Goal: Find contact information: Find contact information

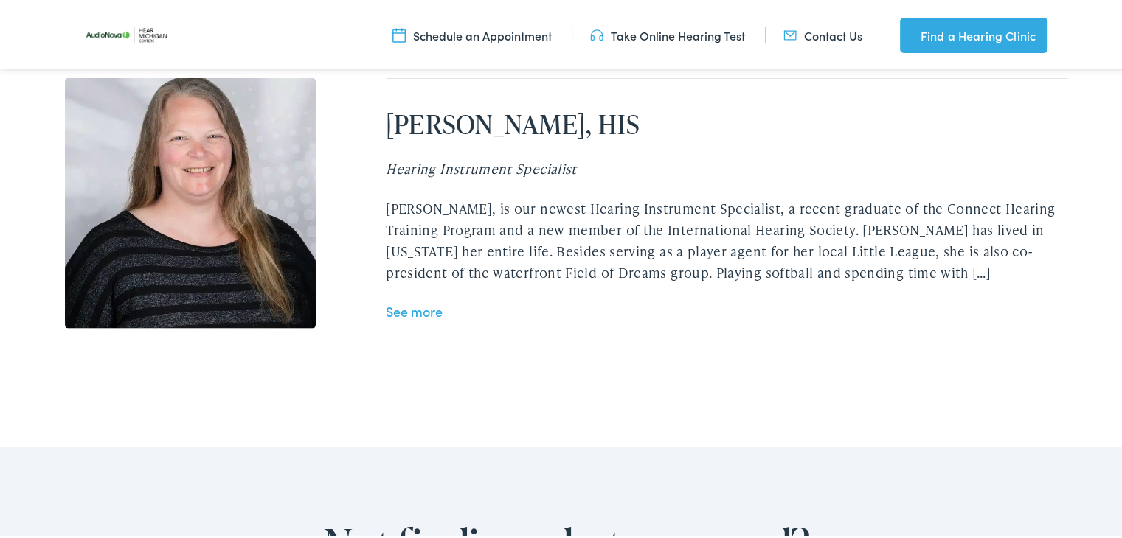
scroll to position [3585, 0]
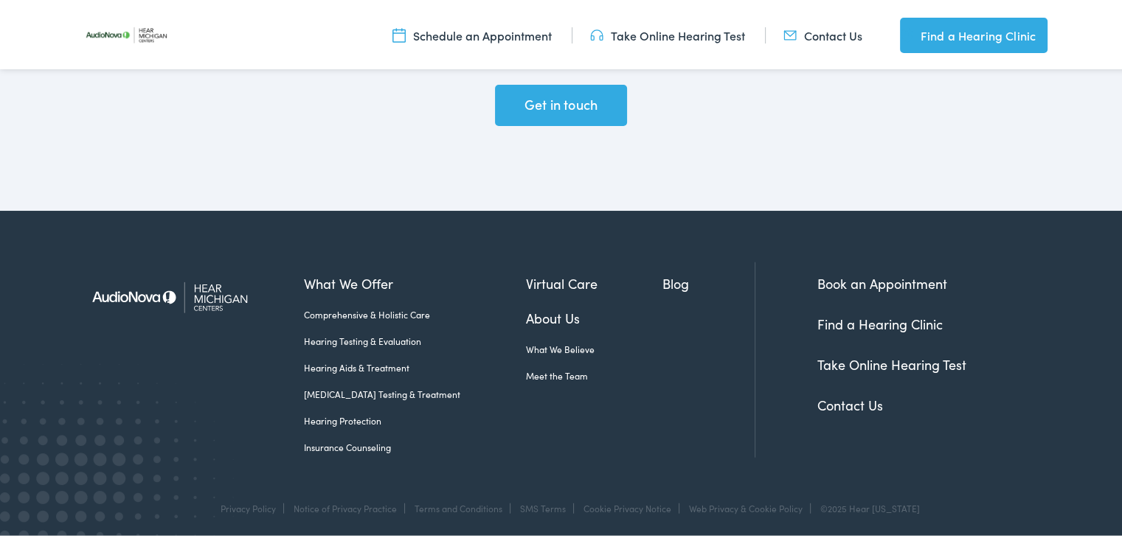
click at [820, 34] on link "Contact Us" at bounding box center [822, 32] width 79 height 16
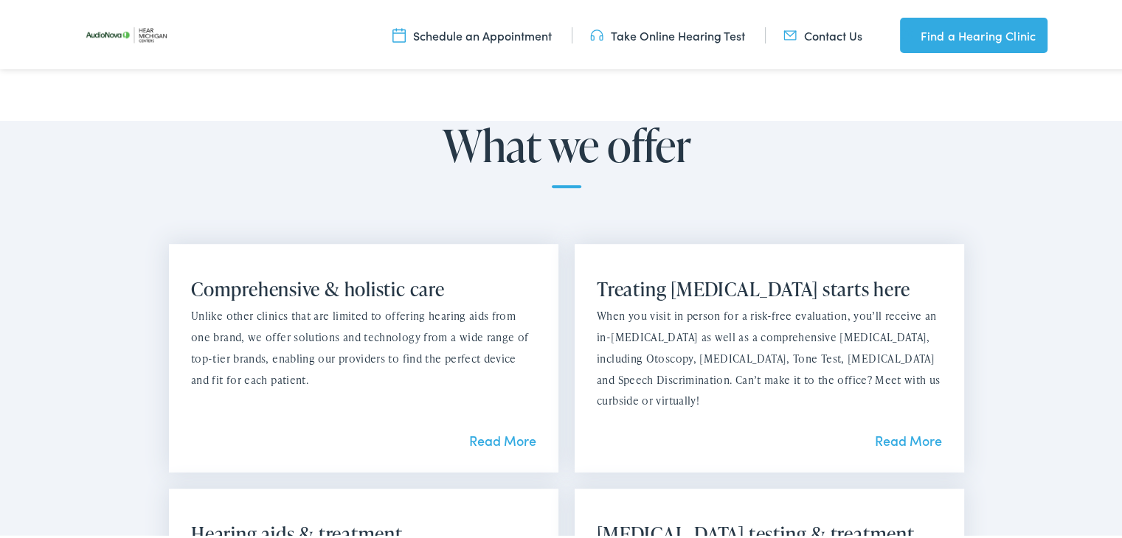
scroll to position [0, 0]
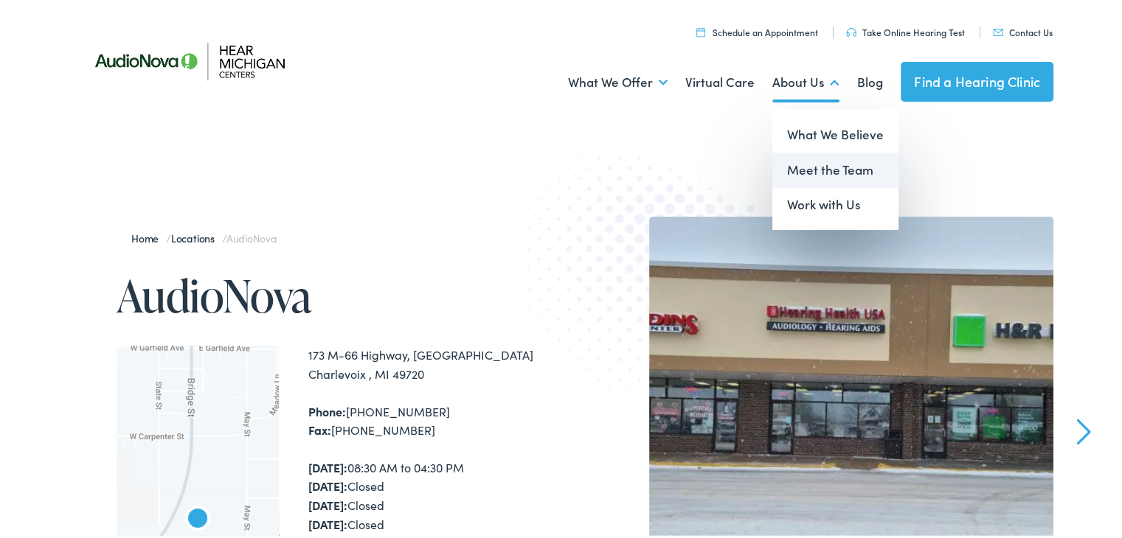
click at [814, 163] on link "Meet the Team" at bounding box center [835, 167] width 126 height 35
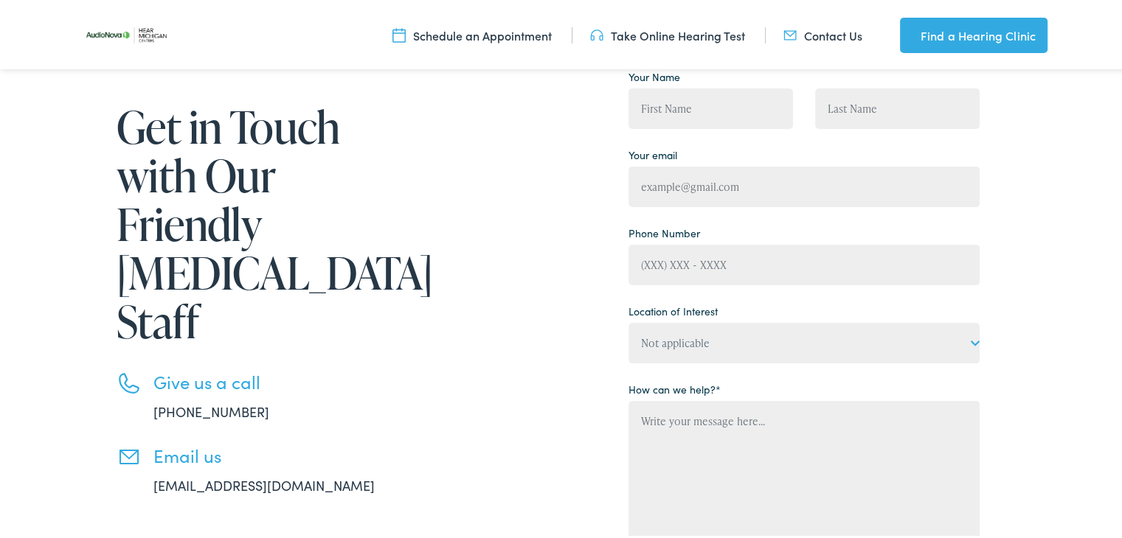
scroll to position [191, 0]
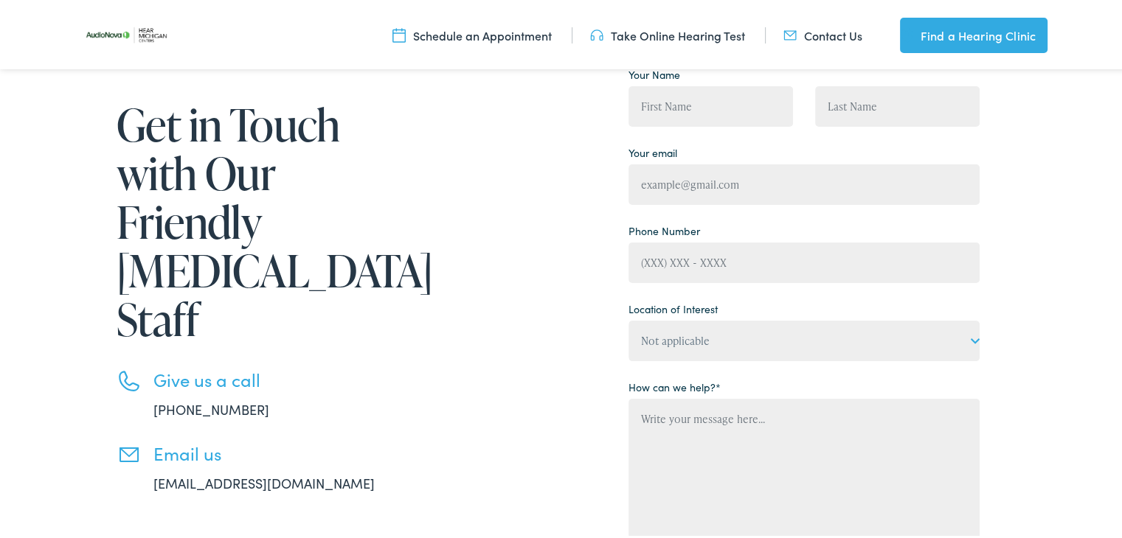
drag, startPoint x: 260, startPoint y: 434, endPoint x: 344, endPoint y: 358, distance: 113.8
click at [314, 380] on ul "Give us a call 888-480-2052 Email us info@hearmichigan.com" at bounding box center [268, 429] width 302 height 124
click at [319, 440] on li "Email us info@hearmichigan.com" at bounding box center [268, 465] width 302 height 50
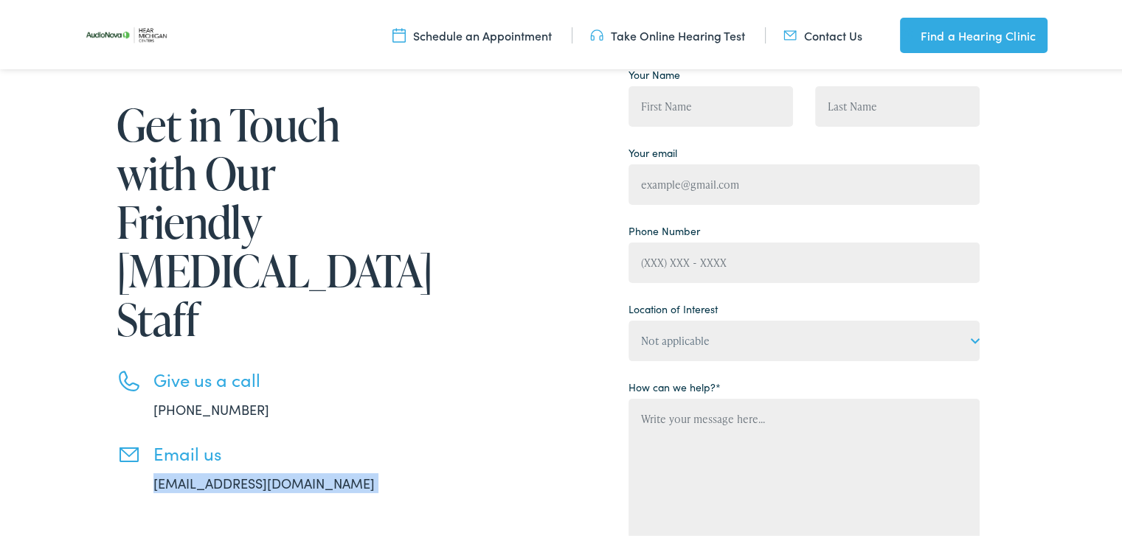
click at [319, 440] on li "Email us info@hearmichigan.com" at bounding box center [268, 465] width 302 height 50
copy div "info@hearmichigan.com"
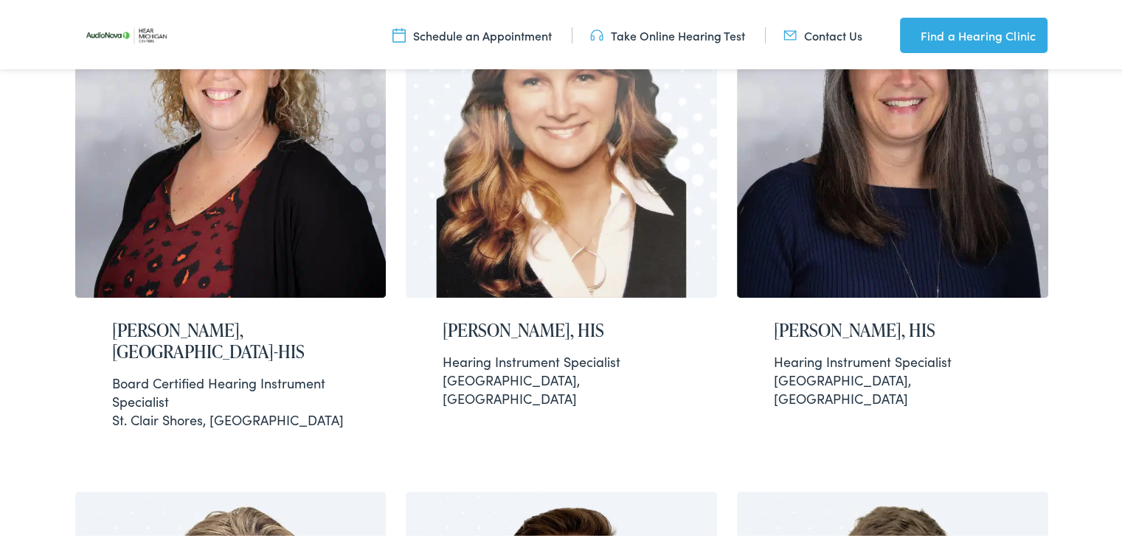
scroll to position [634, 0]
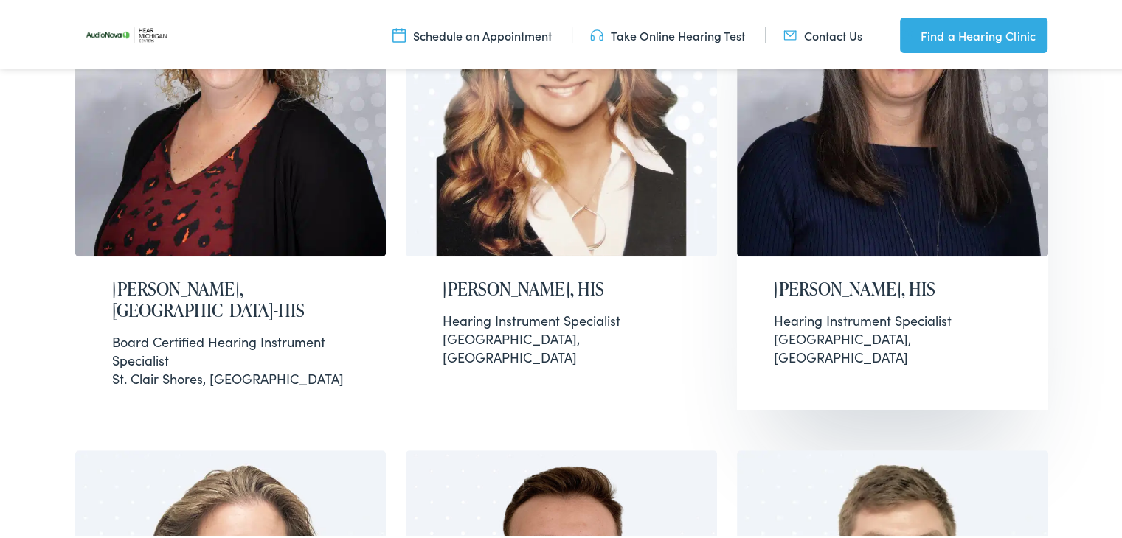
click at [904, 307] on div "[PERSON_NAME], HIS Hearing Instrument Specialist [GEOGRAPHIC_DATA], [GEOGRAPHIC…" at bounding box center [892, 320] width 311 height 132
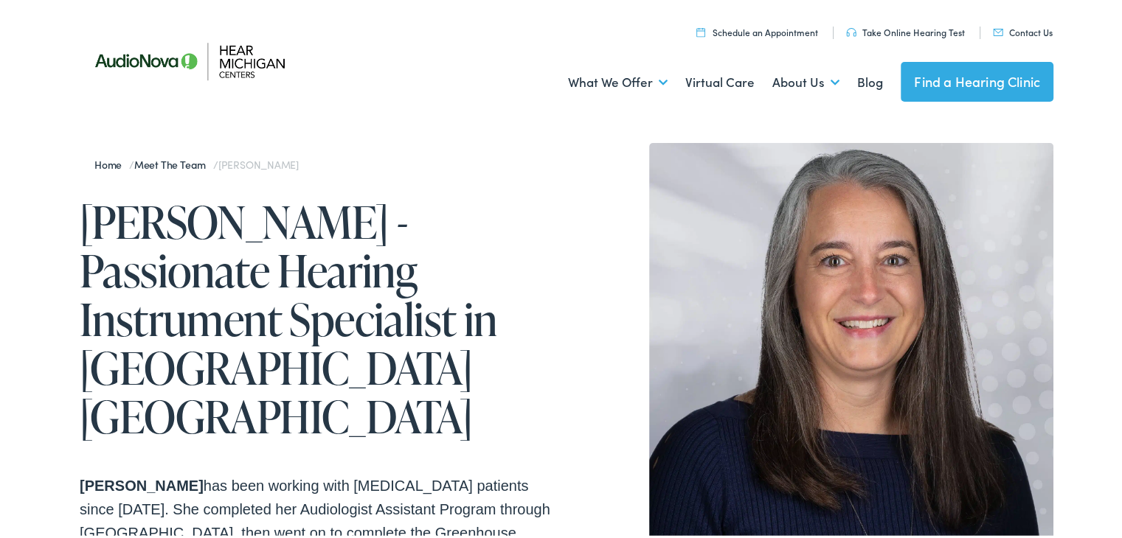
click at [168, 233] on h1 "Dena Barton - Passionate Hearing Instrument Specialist in Kentwood MI" at bounding box center [323, 316] width 487 height 243
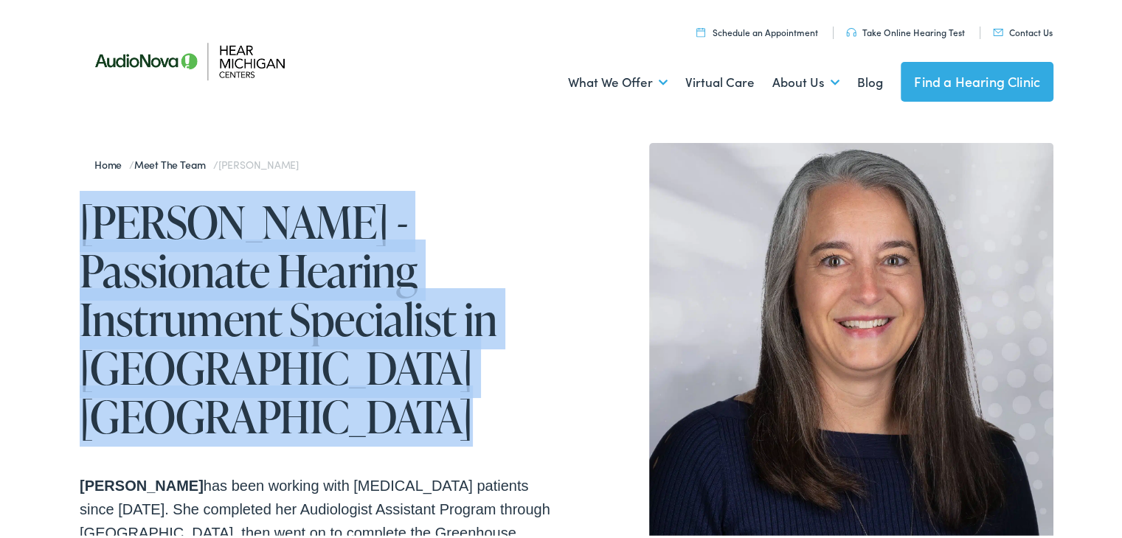
click at [168, 233] on h1 "Dena Barton - Passionate Hearing Instrument Specialist in Kentwood MI" at bounding box center [323, 316] width 487 height 243
click at [299, 209] on h1 "Dena Barton - Passionate Hearing Instrument Specialist in Kentwood MI" at bounding box center [323, 316] width 487 height 243
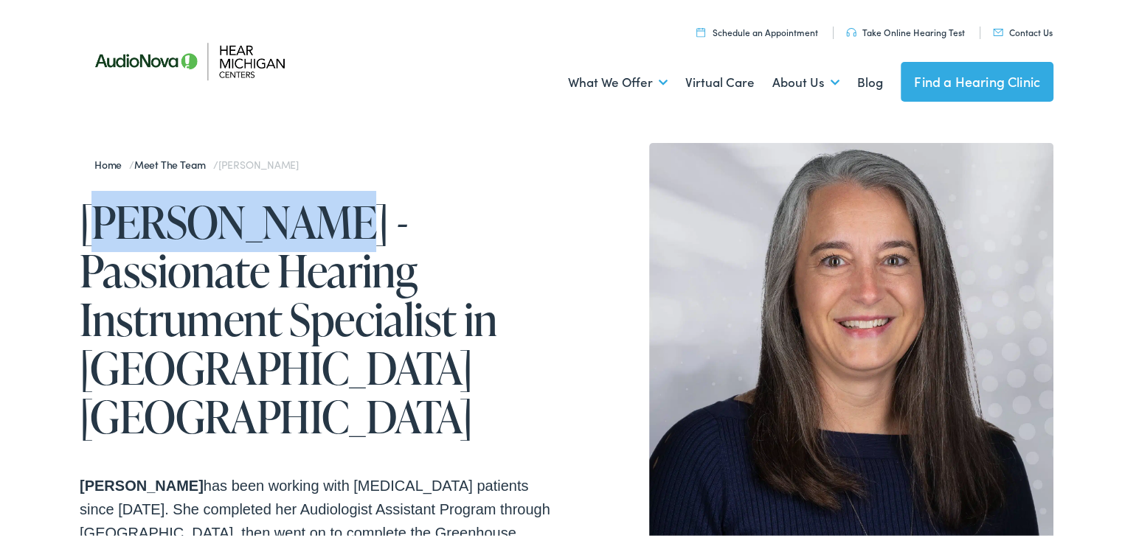
drag, startPoint x: 293, startPoint y: 218, endPoint x: 91, endPoint y: 208, distance: 201.6
click at [91, 208] on h1 "Dena Barton - Passionate Hearing Instrument Specialist in Kentwood MI" at bounding box center [323, 316] width 487 height 243
copy h1 "ena Barton"
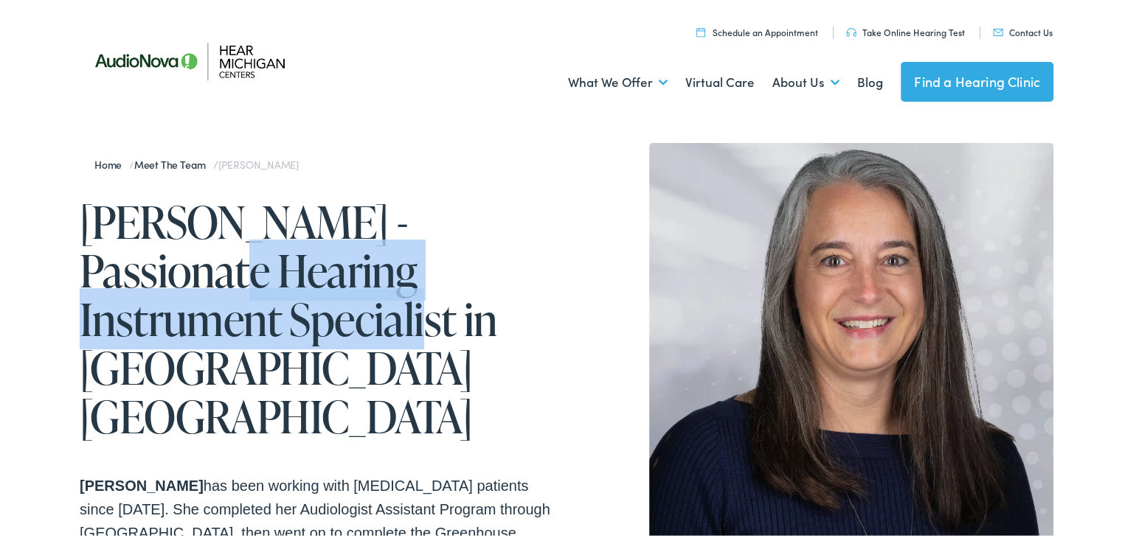
drag, startPoint x: 105, startPoint y: 266, endPoint x: 240, endPoint y: 318, distance: 143.8
click at [240, 318] on h1 "Dena Barton - Passionate Hearing Instrument Specialist in Kentwood MI" at bounding box center [323, 316] width 487 height 243
copy h1 "Hearing Instrument Specialist"
drag, startPoint x: 562, startPoint y: 249, endPoint x: 608, endPoint y: 0, distance: 252.7
